Goal: Task Accomplishment & Management: Complete application form

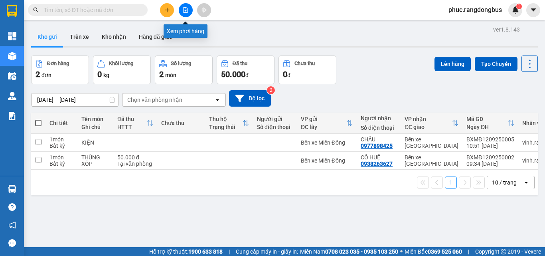
click at [181, 13] on button at bounding box center [186, 10] width 14 height 14
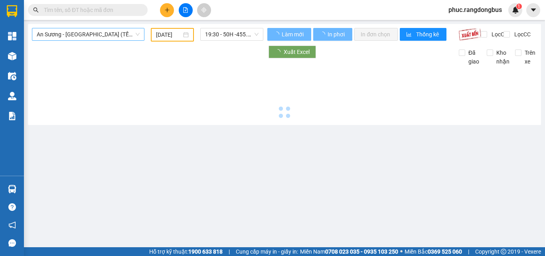
type input "[DATE]"
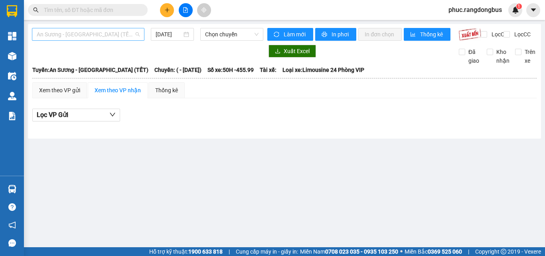
click at [89, 38] on span "An Sương - [GEOGRAPHIC_DATA] (TẾT)" at bounding box center [88, 34] width 103 height 12
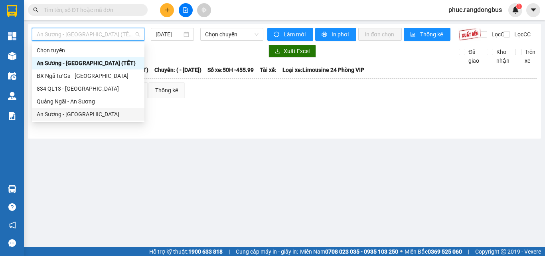
click at [98, 116] on div "An Sương - [GEOGRAPHIC_DATA]" at bounding box center [88, 114] width 103 height 9
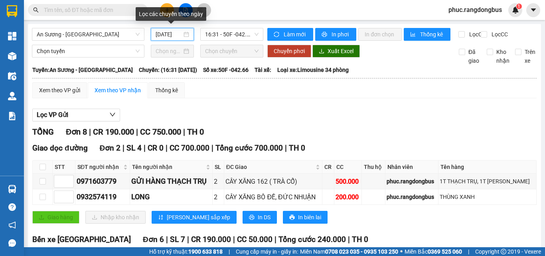
click at [169, 36] on input "[DATE]" at bounding box center [168, 34] width 26 height 9
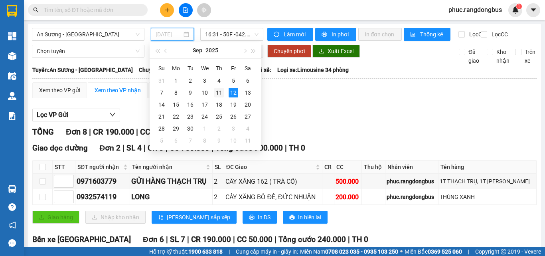
click at [220, 95] on div "11" at bounding box center [219, 93] width 10 height 10
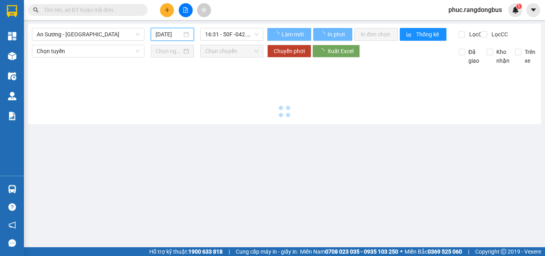
type input "[DATE]"
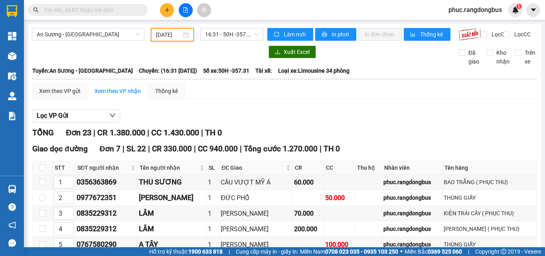
click at [103, 12] on input "text" at bounding box center [91, 10] width 94 height 9
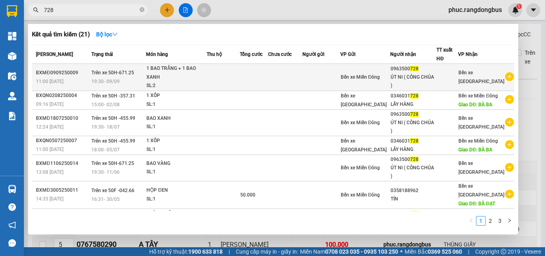
type input "728"
click at [178, 78] on div "1 BAO TRẮNG + 1 BAO XANH" at bounding box center [176, 72] width 60 height 17
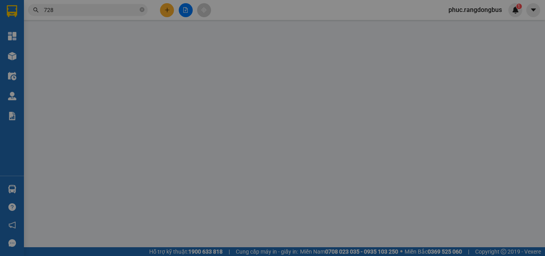
type input "0963500728"
type input "ÚT NI ( CÔNG CHÚA )"
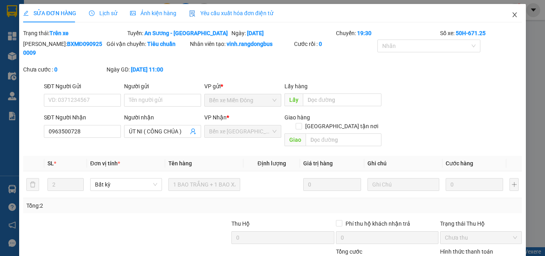
click at [511, 14] on icon "close" at bounding box center [514, 15] width 6 height 6
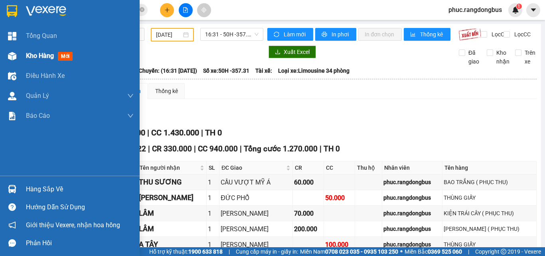
click at [40, 59] on span "Kho hàng" at bounding box center [40, 56] width 28 height 8
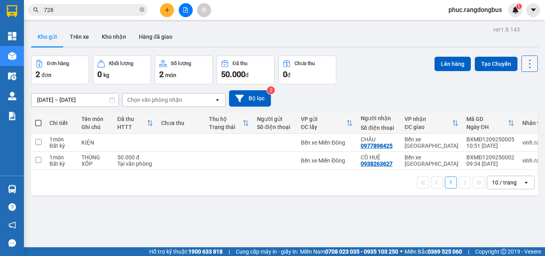
click at [525, 64] on icon at bounding box center [529, 63] width 11 height 11
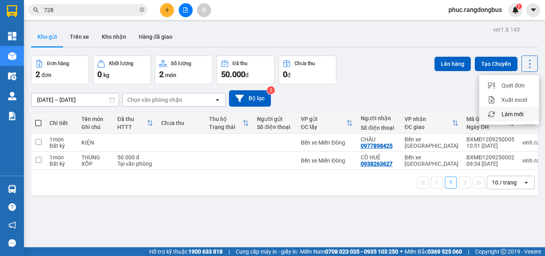
click at [515, 114] on span "Làm mới" at bounding box center [512, 114] width 22 height 8
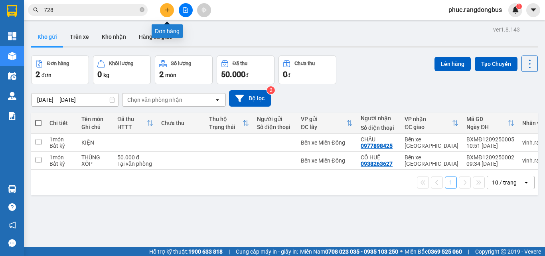
click at [170, 13] on button at bounding box center [167, 10] width 14 height 14
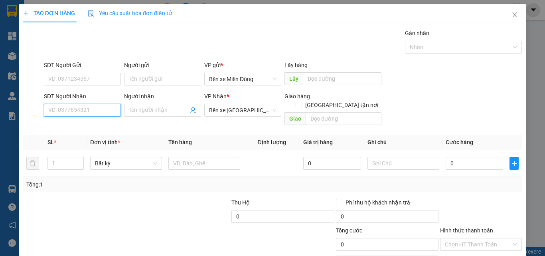
click at [97, 105] on input "SĐT Người Nhận" at bounding box center [82, 110] width 77 height 13
click at [100, 126] on div "0985991211 - XUYÊN" at bounding box center [81, 126] width 67 height 9
type input "0985991211"
type input "XUYÊN"
type input "0985991211"
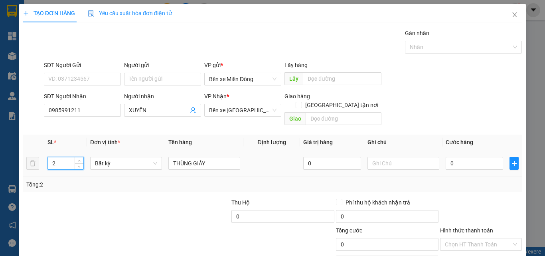
click at [69, 157] on input "2" at bounding box center [65, 163] width 35 height 12
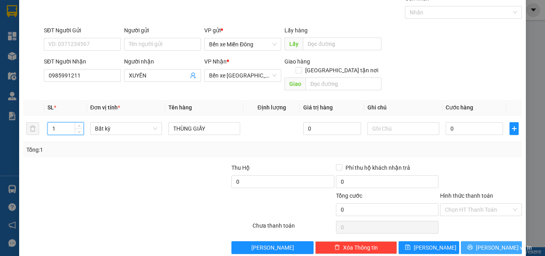
scroll to position [39, 0]
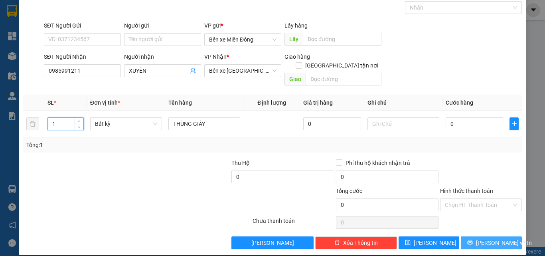
type input "1"
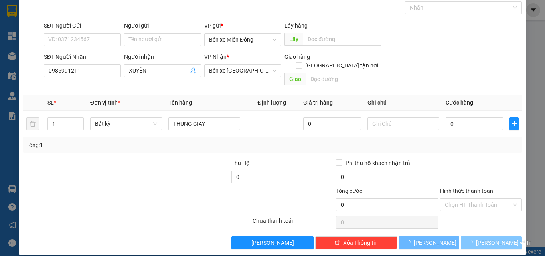
click at [506, 236] on button "[PERSON_NAME] và In" at bounding box center [490, 242] width 61 height 13
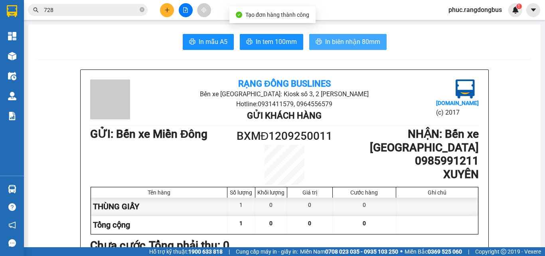
click at [370, 41] on span "In biên nhận 80mm" at bounding box center [352, 42] width 55 height 10
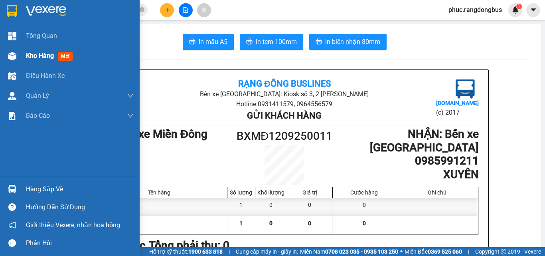
click at [60, 58] on span "mới" at bounding box center [65, 56] width 15 height 9
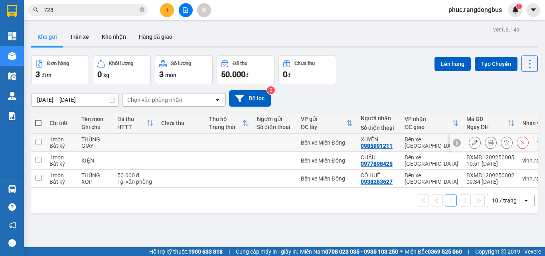
click at [35, 142] on input "checkbox" at bounding box center [38, 142] width 6 height 6
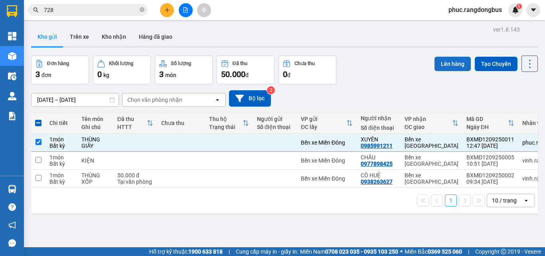
click at [453, 61] on button "Lên hàng" at bounding box center [452, 64] width 36 height 14
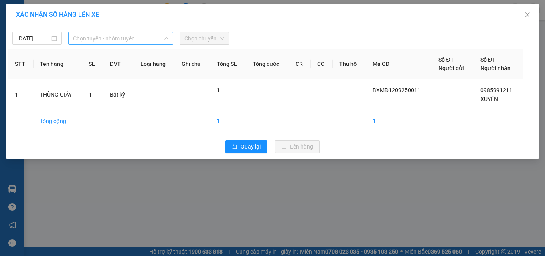
click at [93, 35] on span "Chọn tuyến - nhóm tuyến" at bounding box center [120, 38] width 95 height 12
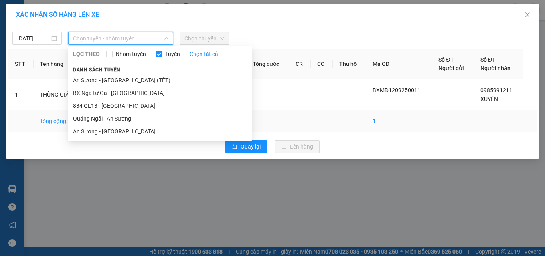
drag, startPoint x: 106, startPoint y: 130, endPoint x: 115, endPoint y: 120, distance: 14.4
click at [106, 130] on li "An Sương - [GEOGRAPHIC_DATA]" at bounding box center [159, 131] width 183 height 13
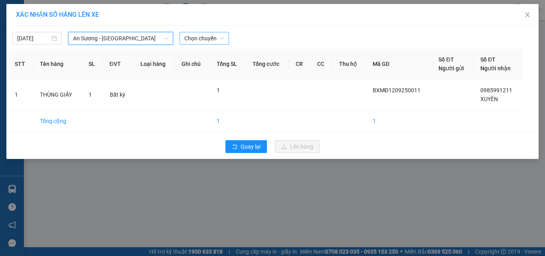
click at [199, 39] on span "Chọn chuyến" at bounding box center [204, 38] width 40 height 12
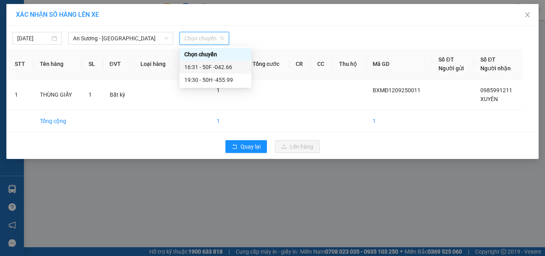
click at [236, 68] on div "16:31 - 50F -042.66" at bounding box center [215, 67] width 62 height 9
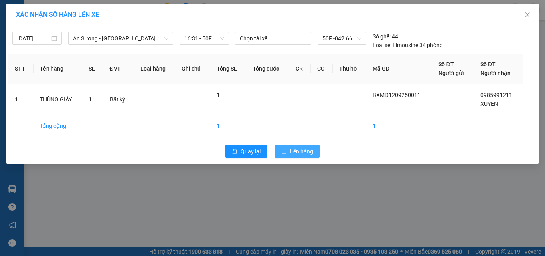
click at [310, 152] on span "Lên hàng" at bounding box center [301, 151] width 23 height 9
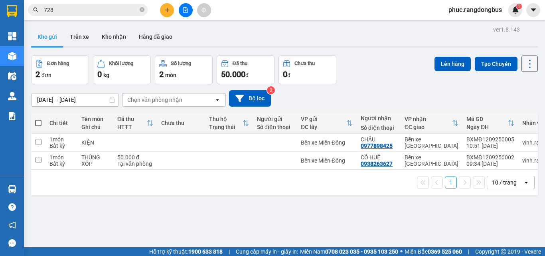
click at [524, 63] on icon at bounding box center [529, 63] width 11 height 11
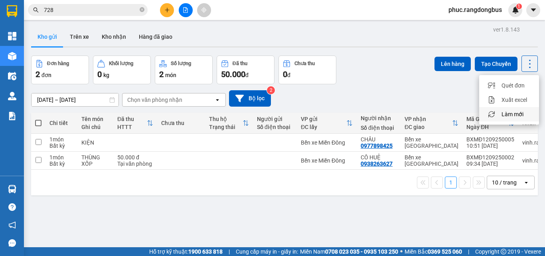
drag, startPoint x: 508, startPoint y: 112, endPoint x: 500, endPoint y: 133, distance: 22.1
click at [508, 113] on span "Làm mới" at bounding box center [512, 114] width 22 height 8
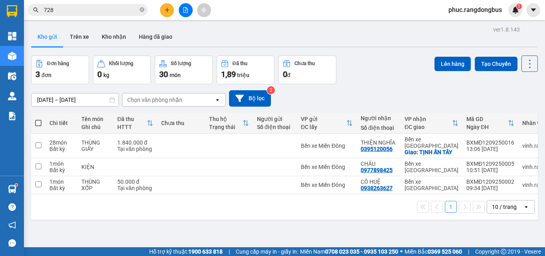
click at [350, 213] on div "1 10 / trang open" at bounding box center [284, 207] width 506 height 26
click at [171, 14] on button at bounding box center [167, 10] width 14 height 14
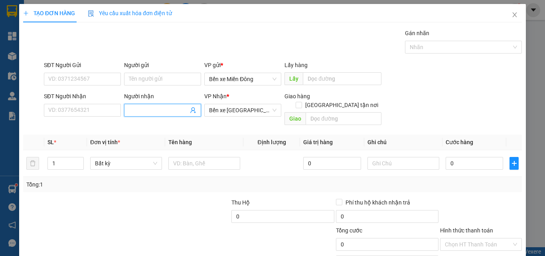
click at [136, 111] on input "Người nhận" at bounding box center [158, 110] width 59 height 9
type input "TUYÊT"
click at [71, 157] on input "1" at bounding box center [65, 163] width 35 height 12
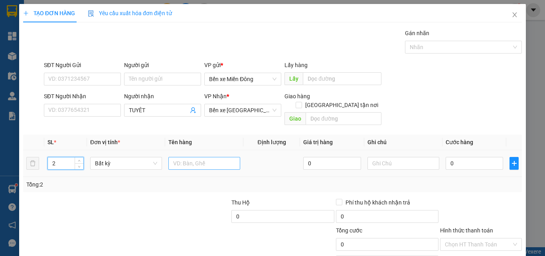
type input "2"
click at [226, 157] on input "text" at bounding box center [204, 163] width 72 height 13
type input "THÙNG XỐP ( XE)"
type input "1"
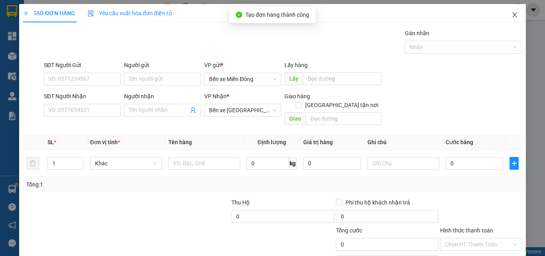
click at [511, 19] on span "Close" at bounding box center [514, 15] width 22 height 22
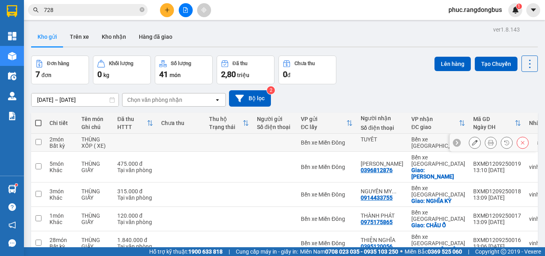
click at [41, 141] on input "checkbox" at bounding box center [38, 142] width 6 height 6
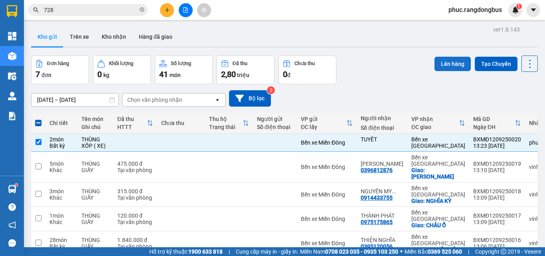
click at [447, 61] on button "Lên hàng" at bounding box center [452, 64] width 36 height 14
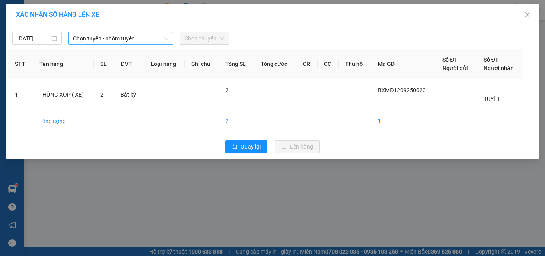
click at [98, 38] on span "Chọn tuyến - nhóm tuyến" at bounding box center [120, 38] width 95 height 12
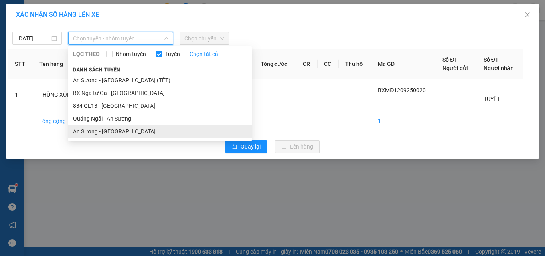
click at [124, 126] on li "An Sương - [GEOGRAPHIC_DATA]" at bounding box center [159, 131] width 183 height 13
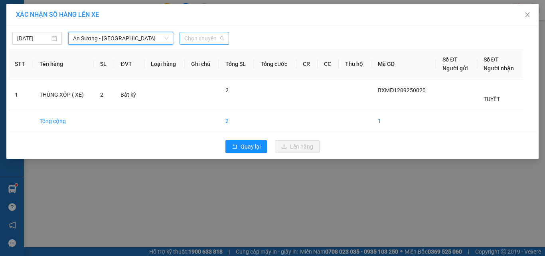
click at [215, 36] on span "Chọn chuyến" at bounding box center [204, 38] width 40 height 12
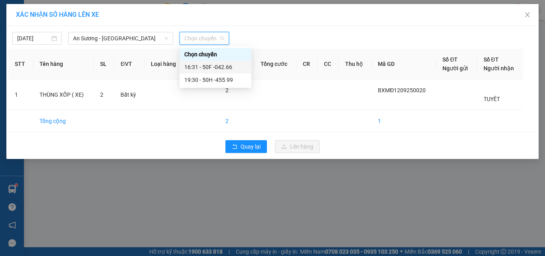
click at [249, 66] on div "16:31 - 50F -042.66" at bounding box center [215, 67] width 72 height 13
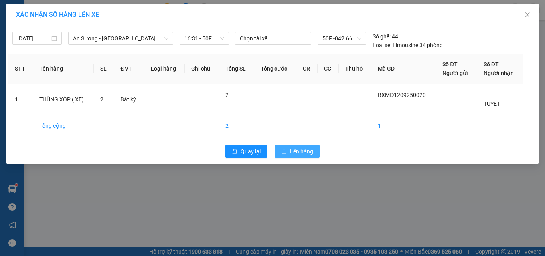
click at [300, 153] on span "Lên hàng" at bounding box center [301, 151] width 23 height 9
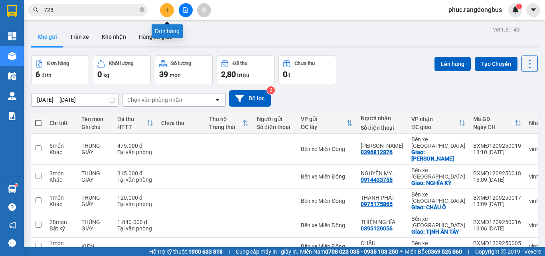
click at [166, 9] on icon "plus" at bounding box center [167, 10] width 6 height 6
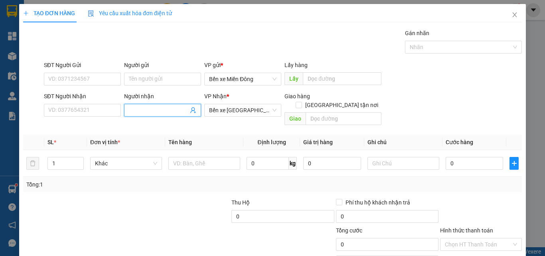
click at [145, 109] on input "Người nhận" at bounding box center [158, 110] width 59 height 9
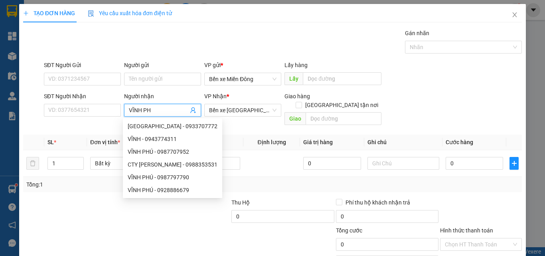
type input "VĨNH PHÚ"
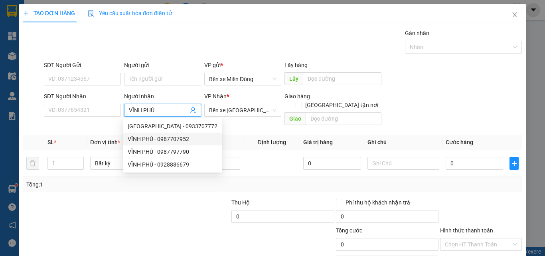
click at [169, 139] on div "VĨNH PHÚ - 0987707952" at bounding box center [173, 138] width 90 height 9
type input "0987707952"
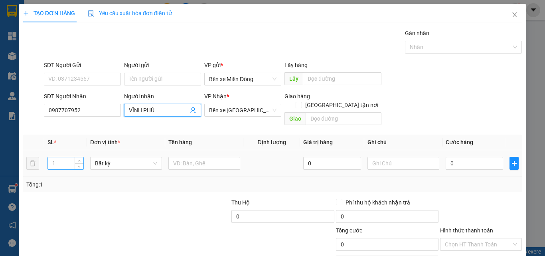
type input "VĨNH PHÚ"
click at [58, 157] on input "1" at bounding box center [65, 163] width 35 height 12
type input "5"
click at [207, 157] on input "text" at bounding box center [204, 163] width 72 height 13
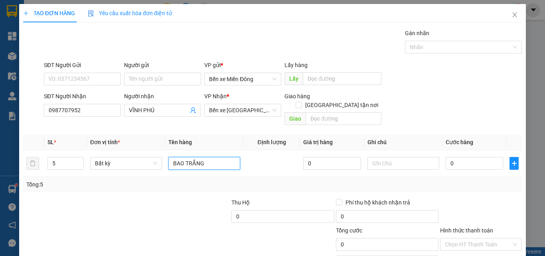
type input "BAO TRẮNG"
type input "1"
click at [511, 14] on icon "close" at bounding box center [514, 15] width 6 height 6
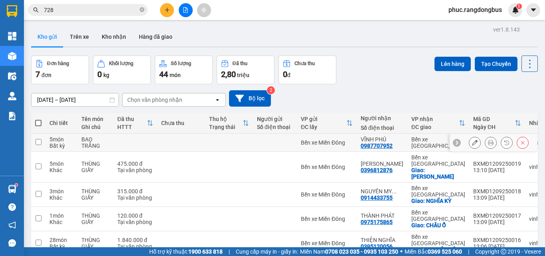
drag, startPoint x: 38, startPoint y: 143, endPoint x: 44, endPoint y: 143, distance: 5.6
click at [40, 143] on input "checkbox" at bounding box center [38, 142] width 6 height 6
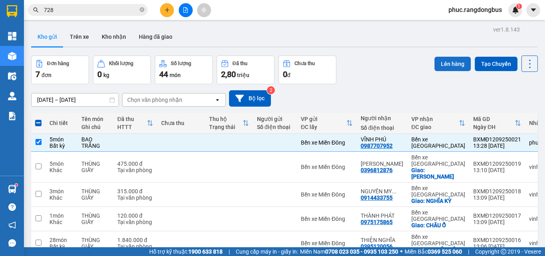
click at [452, 64] on button "Lên hàng" at bounding box center [452, 64] width 36 height 14
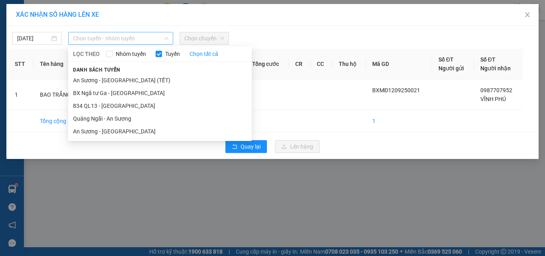
click at [111, 39] on span "Chọn tuyến - nhóm tuyến" at bounding box center [120, 38] width 95 height 12
click at [121, 132] on li "An Sương - [GEOGRAPHIC_DATA]" at bounding box center [159, 131] width 183 height 13
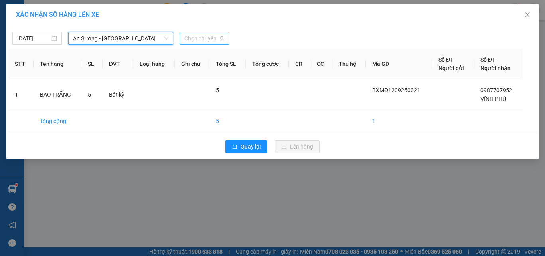
click at [215, 38] on span "Chọn chuyến" at bounding box center [204, 38] width 40 height 12
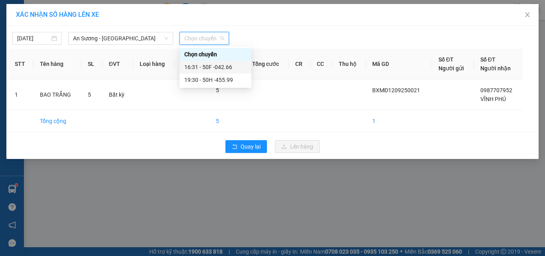
click at [235, 68] on div "16:31 - 50F -042.66" at bounding box center [215, 67] width 62 height 9
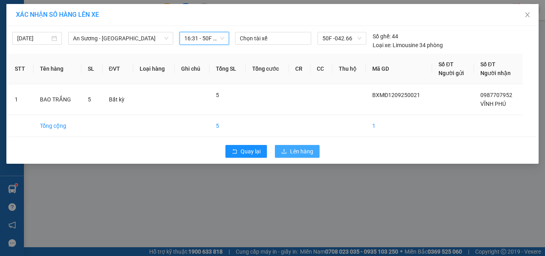
click at [307, 149] on span "Lên hàng" at bounding box center [301, 151] width 23 height 9
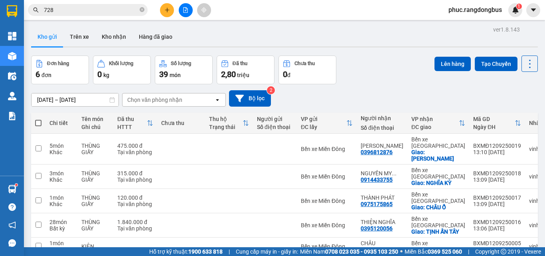
click at [520, 52] on div "ver 1.8.143 Kho gửi Trên xe Kho nhận Hàng đã giao Đơn hàng 6 đơn Khối lượng 0 k…" at bounding box center [284, 163] width 513 height 278
click at [529, 69] on button at bounding box center [529, 63] width 16 height 16
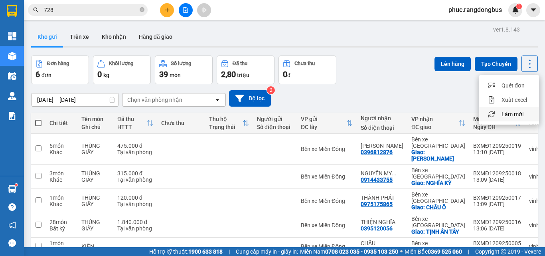
click at [510, 112] on span "Làm mới" at bounding box center [512, 114] width 22 height 8
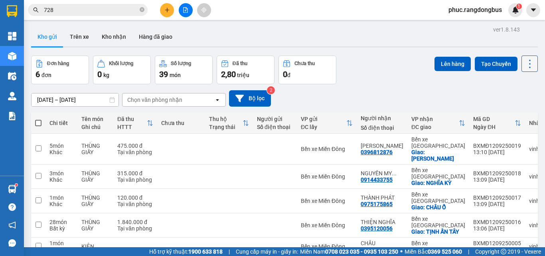
click at [531, 65] on button at bounding box center [529, 63] width 16 height 16
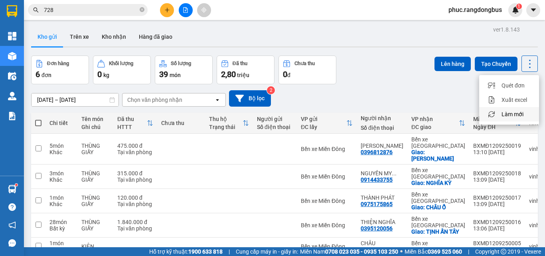
click at [517, 116] on span "Làm mới" at bounding box center [512, 114] width 22 height 8
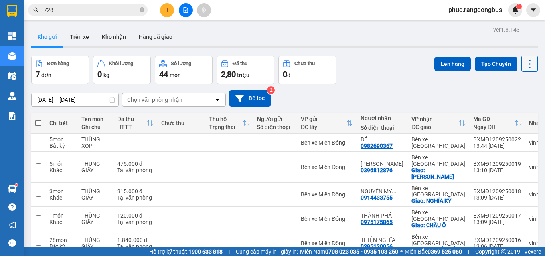
click at [530, 66] on button at bounding box center [529, 63] width 16 height 16
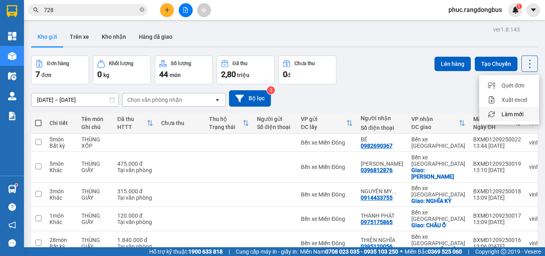
click at [519, 120] on li "Làm mới" at bounding box center [509, 114] width 60 height 14
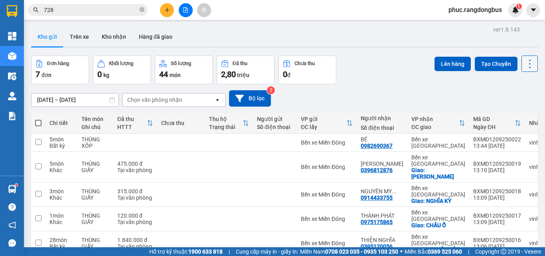
click at [529, 57] on button at bounding box center [529, 63] width 16 height 16
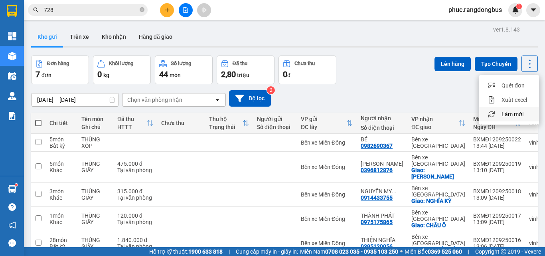
click at [519, 111] on span "Làm mới" at bounding box center [512, 114] width 22 height 8
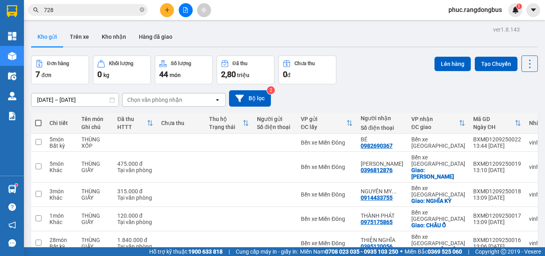
click at [166, 21] on main "ver 1.8.143 Kho gửi Trên xe Kho nhận Hàng đã giao Đơn hàng 7 đơn Khối lượng 0 k…" at bounding box center [272, 123] width 545 height 247
click at [168, 12] on icon "plus" at bounding box center [167, 10] width 6 height 6
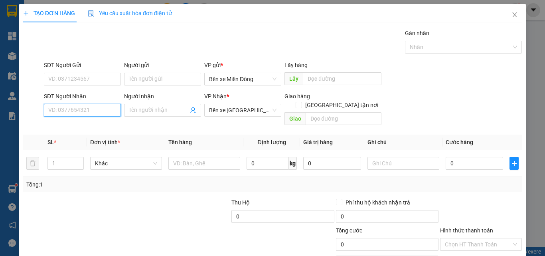
click at [115, 108] on input "SĐT Người Nhận" at bounding box center [82, 110] width 77 height 13
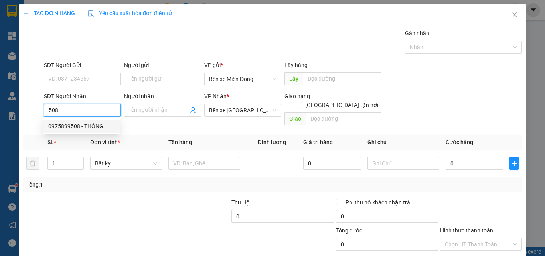
click at [50, 124] on div "0975899508 - THÔNG" at bounding box center [81, 126] width 67 height 9
type input "0975899508"
type input "THÔNG"
type input "CÂY XĂNG 79"
type input "80.000"
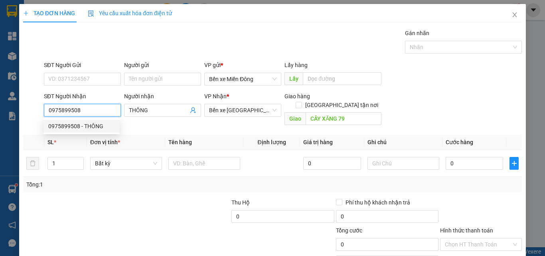
type input "80.000"
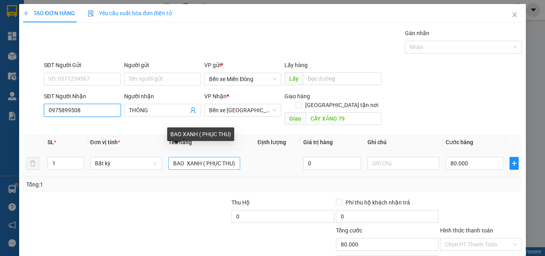
type input "0975899508"
click at [199, 157] on input "BAO XANH ( PHỤC THU)" at bounding box center [204, 163] width 72 height 13
type input "BAO TRẮNG ( PHỤC THU)"
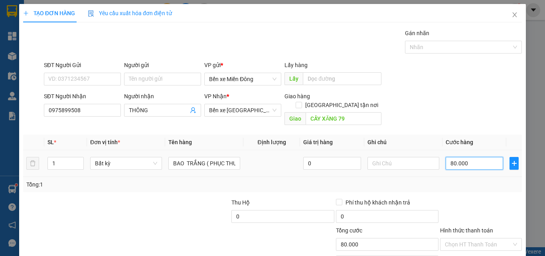
click at [476, 158] on input "80.000" at bounding box center [473, 163] width 57 height 13
type input "1"
type input "10"
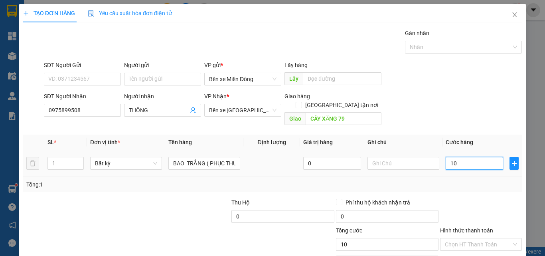
type input "100"
type input "100.000"
click at [476, 238] on input "Hình thức thanh toán" at bounding box center [478, 244] width 67 height 12
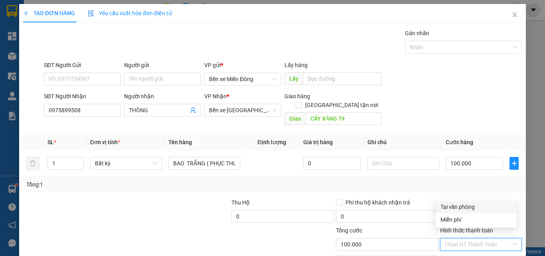
click at [473, 204] on div "Tại văn phòng" at bounding box center [475, 206] width 71 height 9
type input "0"
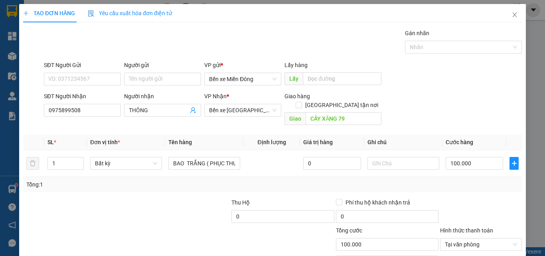
type input "0"
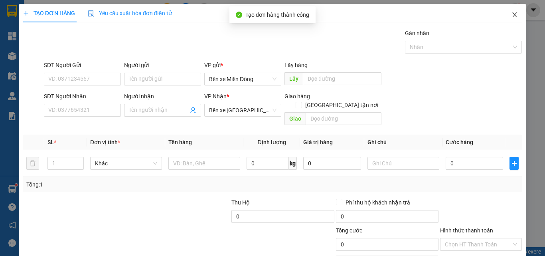
click at [511, 17] on icon "close" at bounding box center [514, 15] width 6 height 6
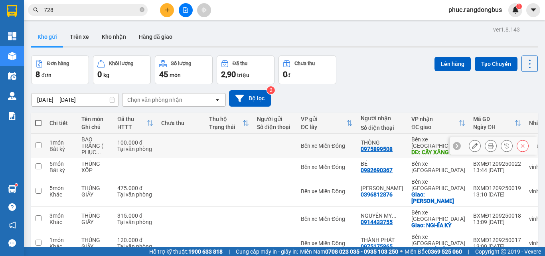
drag, startPoint x: 37, startPoint y: 145, endPoint x: 44, endPoint y: 150, distance: 8.3
click at [40, 148] on td at bounding box center [38, 146] width 14 height 24
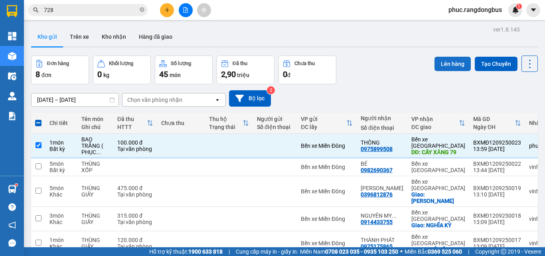
drag, startPoint x: 437, startPoint y: 63, endPoint x: 431, endPoint y: 63, distance: 6.0
click at [434, 63] on button "Lên hàng" at bounding box center [452, 64] width 36 height 14
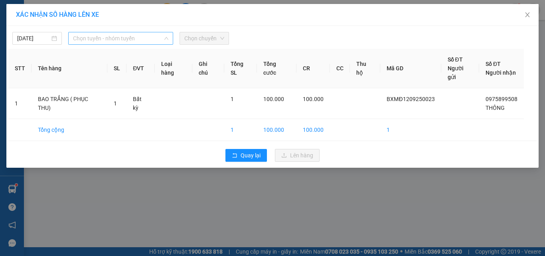
click at [112, 36] on span "Chọn tuyến - nhóm tuyến" at bounding box center [120, 38] width 95 height 12
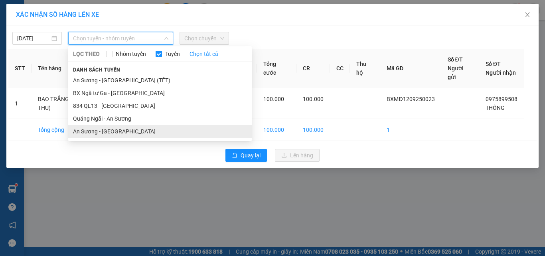
click at [120, 130] on li "An Sương - [GEOGRAPHIC_DATA]" at bounding box center [159, 131] width 183 height 13
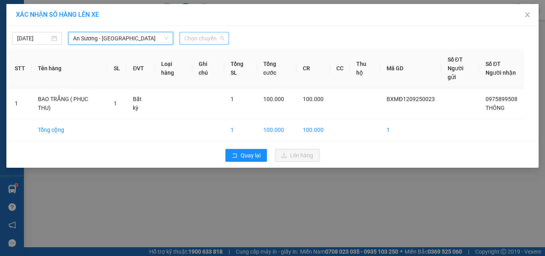
click at [193, 39] on span "Chọn chuyến" at bounding box center [204, 38] width 40 height 12
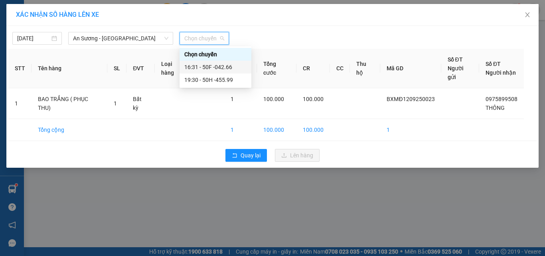
click at [223, 66] on div "16:31 - 50F -042.66" at bounding box center [215, 67] width 62 height 9
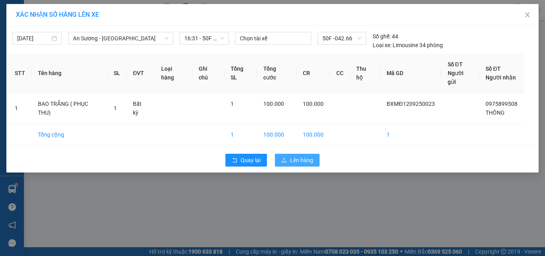
click at [307, 155] on span "Lên hàng" at bounding box center [301, 159] width 23 height 9
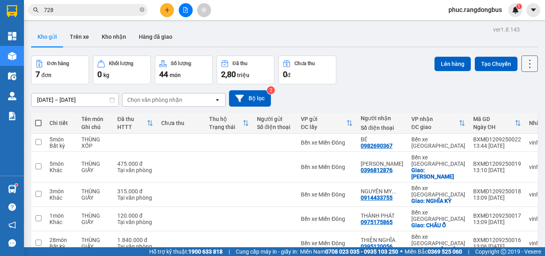
click at [524, 65] on icon at bounding box center [529, 63] width 11 height 11
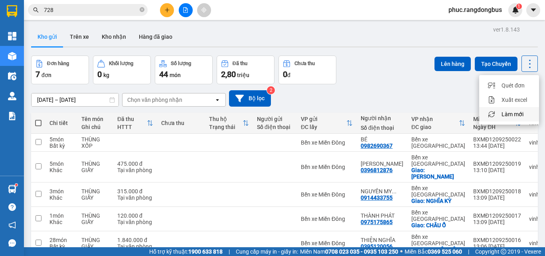
click at [521, 117] on span "Làm mới" at bounding box center [512, 114] width 22 height 8
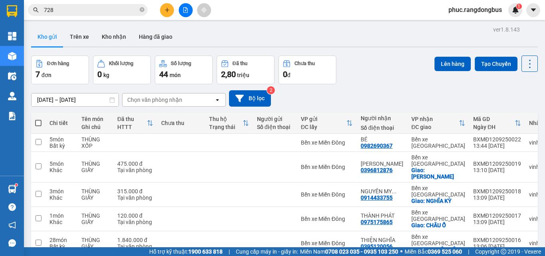
click at [180, 13] on button at bounding box center [186, 10] width 14 height 14
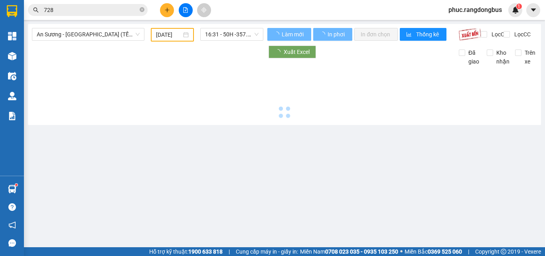
type input "[DATE]"
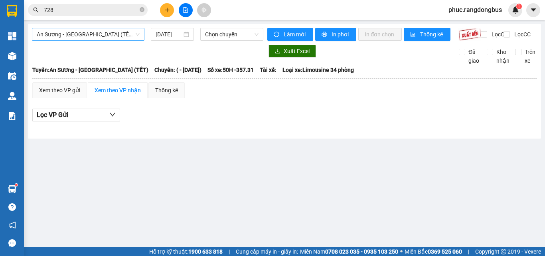
click at [107, 37] on span "An Sương - [GEOGRAPHIC_DATA] (TẾT)" at bounding box center [88, 34] width 103 height 12
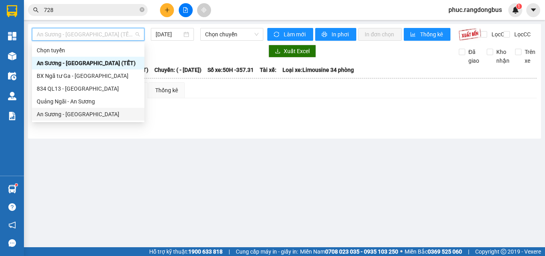
click at [94, 109] on div "An Sương - [GEOGRAPHIC_DATA]" at bounding box center [88, 114] width 112 height 13
type input "[DATE]"
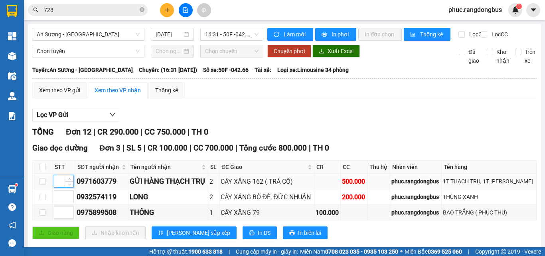
click at [62, 175] on input at bounding box center [63, 181] width 19 height 12
type input "1"
click at [61, 206] on input at bounding box center [63, 212] width 19 height 12
type input "3"
type input "2"
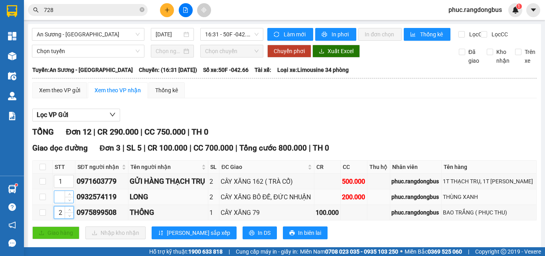
click at [59, 191] on input at bounding box center [63, 197] width 19 height 12
type input "3"
click at [200, 226] on button "[PERSON_NAME] sắp xếp" at bounding box center [194, 232] width 85 height 13
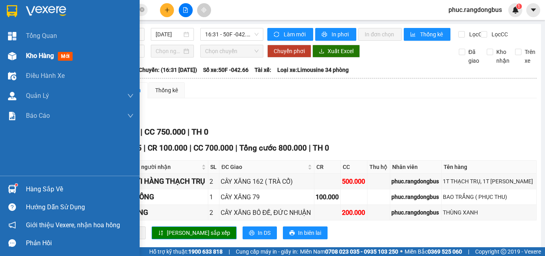
click at [47, 55] on span "Kho hàng" at bounding box center [40, 56] width 28 height 8
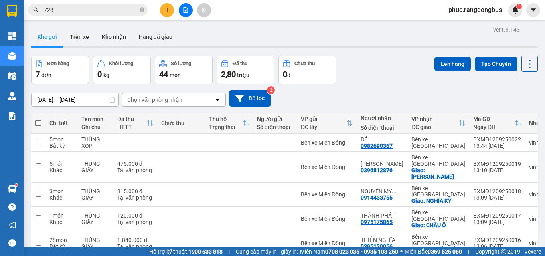
click at [166, 15] on button at bounding box center [167, 10] width 14 height 14
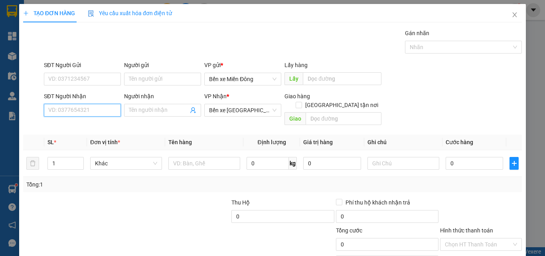
click at [96, 110] on input "SĐT Người Nhận" at bounding box center [82, 110] width 77 height 13
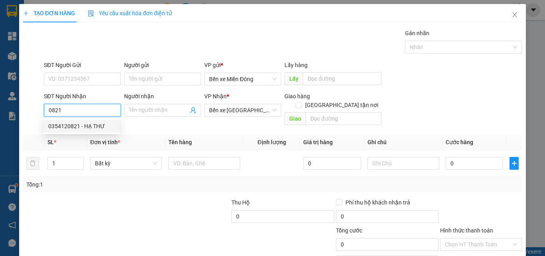
click at [84, 126] on div "0354120821 - HẠ THƯ" at bounding box center [81, 126] width 67 height 9
type input "0354120821"
type input "HẠ THƯ"
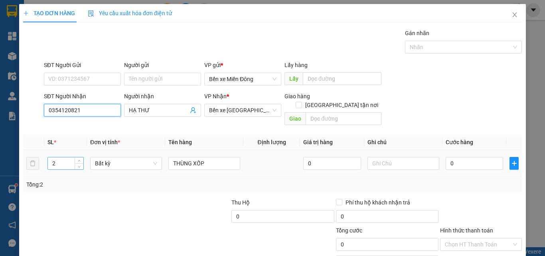
type input "0354120821"
click at [61, 157] on input "2" at bounding box center [65, 163] width 35 height 12
type input "1"
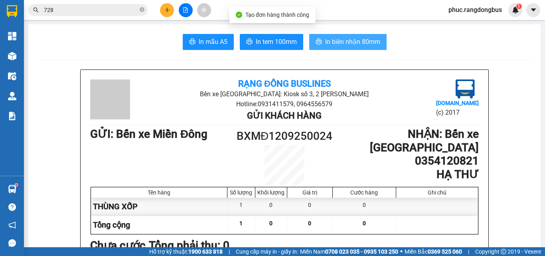
click at [372, 41] on span "In biên nhận 80mm" at bounding box center [352, 42] width 55 height 10
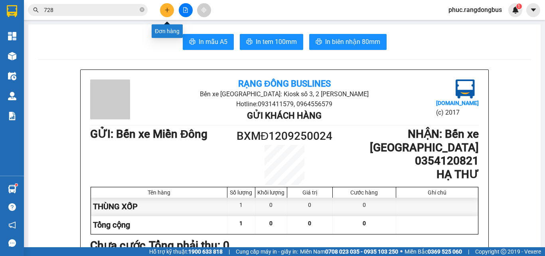
click at [170, 8] on button at bounding box center [167, 10] width 14 height 14
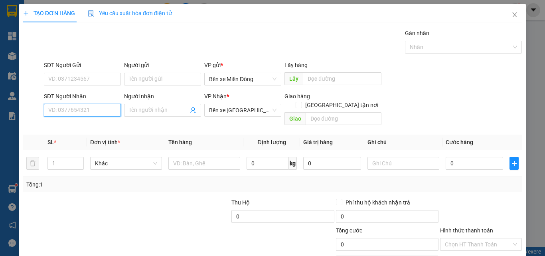
click at [97, 112] on input "SĐT Người Nhận" at bounding box center [82, 110] width 77 height 13
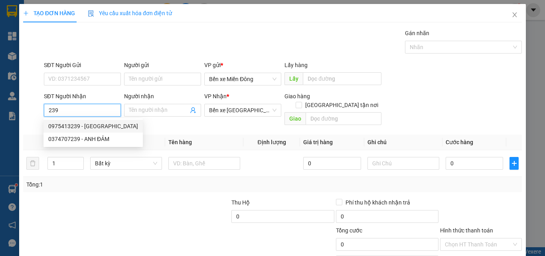
click at [105, 125] on div "0975413239 - [GEOGRAPHIC_DATA]" at bounding box center [93, 126] width 90 height 9
type input "0975413239"
type input "ANH HÒA"
type input "90.000"
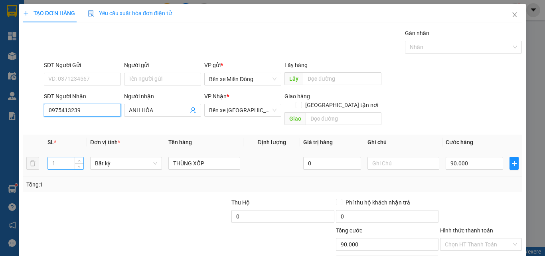
type input "0975413239"
click at [59, 158] on input "1" at bounding box center [65, 163] width 35 height 12
type input "2"
click at [478, 157] on input "90.000" at bounding box center [473, 163] width 57 height 13
type input "0"
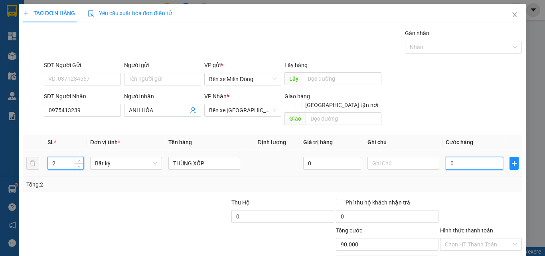
type input "0"
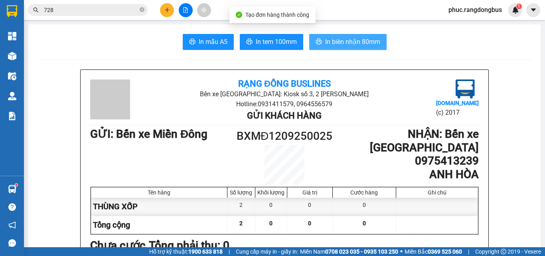
click at [374, 43] on span "In biên nhận 80mm" at bounding box center [352, 42] width 55 height 10
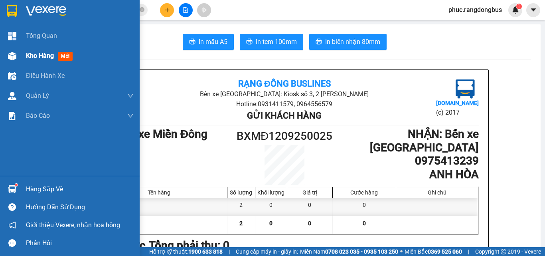
click at [39, 62] on div "Kho hàng mới" at bounding box center [80, 56] width 108 height 20
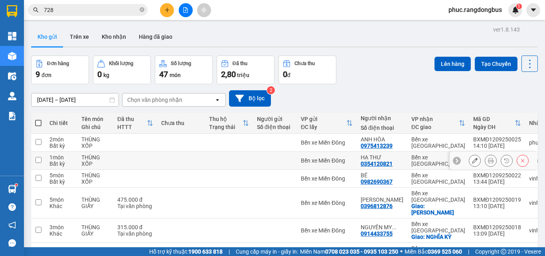
click at [39, 158] on input "checkbox" at bounding box center [38, 160] width 6 height 6
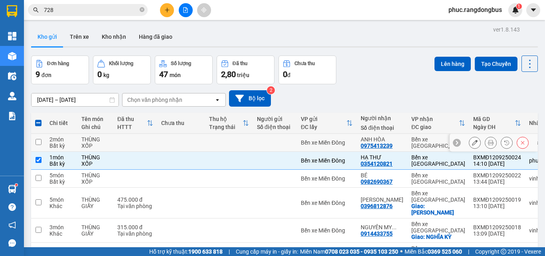
click at [37, 140] on input "checkbox" at bounding box center [38, 142] width 6 height 6
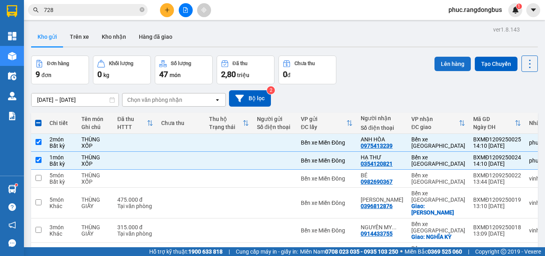
click at [442, 59] on button "Lên hàng" at bounding box center [452, 64] width 36 height 14
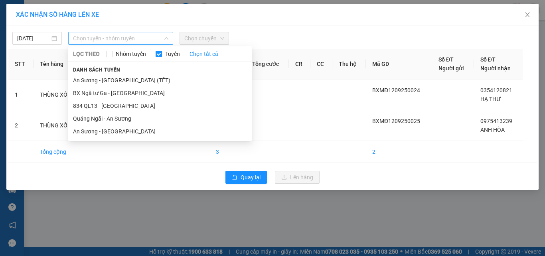
click at [112, 39] on span "Chọn tuyến - nhóm tuyến" at bounding box center [120, 38] width 95 height 12
drag, startPoint x: 109, startPoint y: 131, endPoint x: 149, endPoint y: 65, distance: 77.1
click at [110, 130] on li "An Sương - [GEOGRAPHIC_DATA]" at bounding box center [159, 131] width 183 height 13
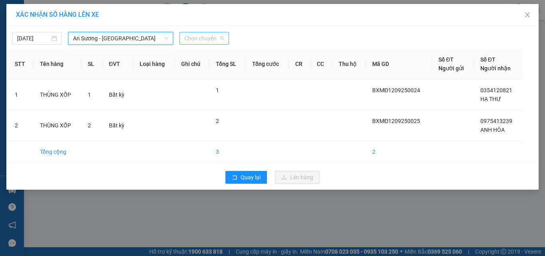
click at [209, 37] on span "Chọn chuyến" at bounding box center [204, 38] width 40 height 12
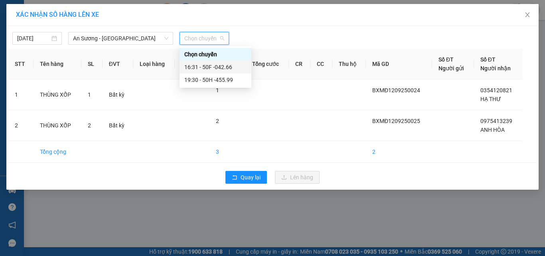
click at [240, 69] on div "16:31 - 50F -042.66" at bounding box center [215, 67] width 62 height 9
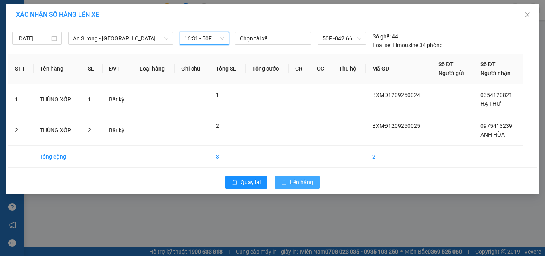
click at [315, 180] on button "Lên hàng" at bounding box center [297, 181] width 45 height 13
